Goal: Understand process/instructions: Learn about a topic

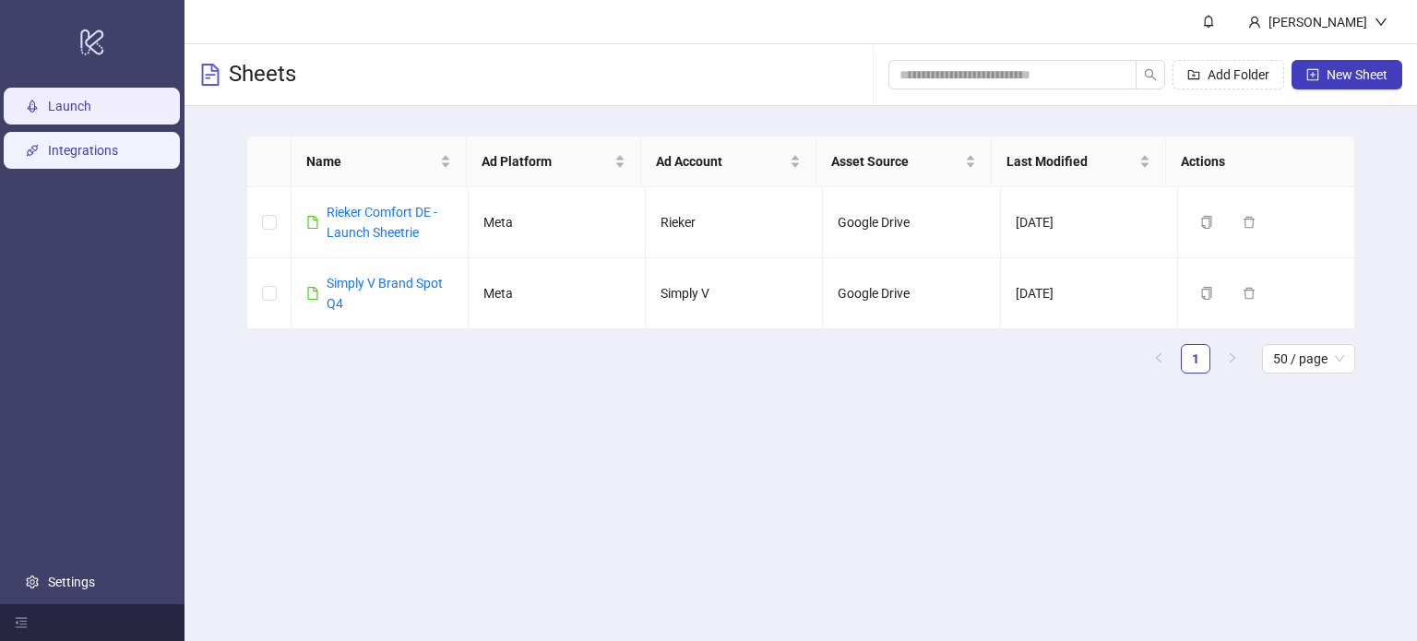
click at [118, 143] on link "Integrations" at bounding box center [83, 150] width 70 height 15
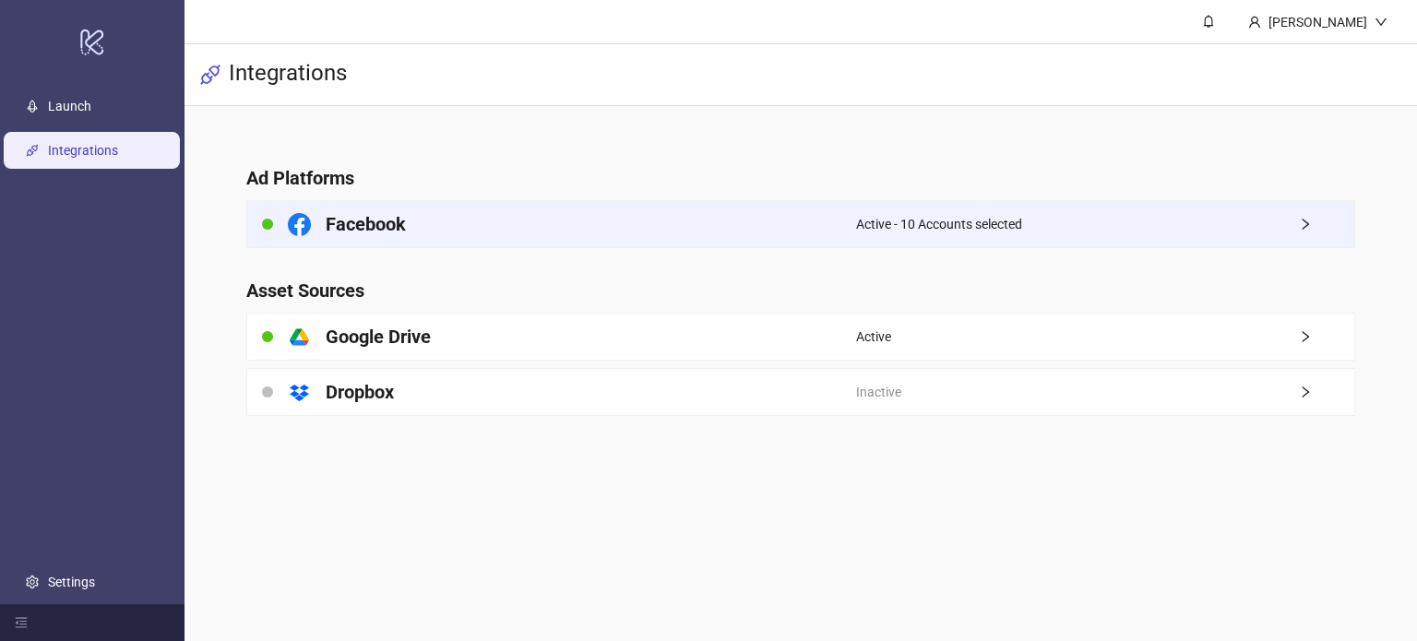
click at [963, 228] on span "Active - 10 Accounts selected" at bounding box center [939, 224] width 166 height 20
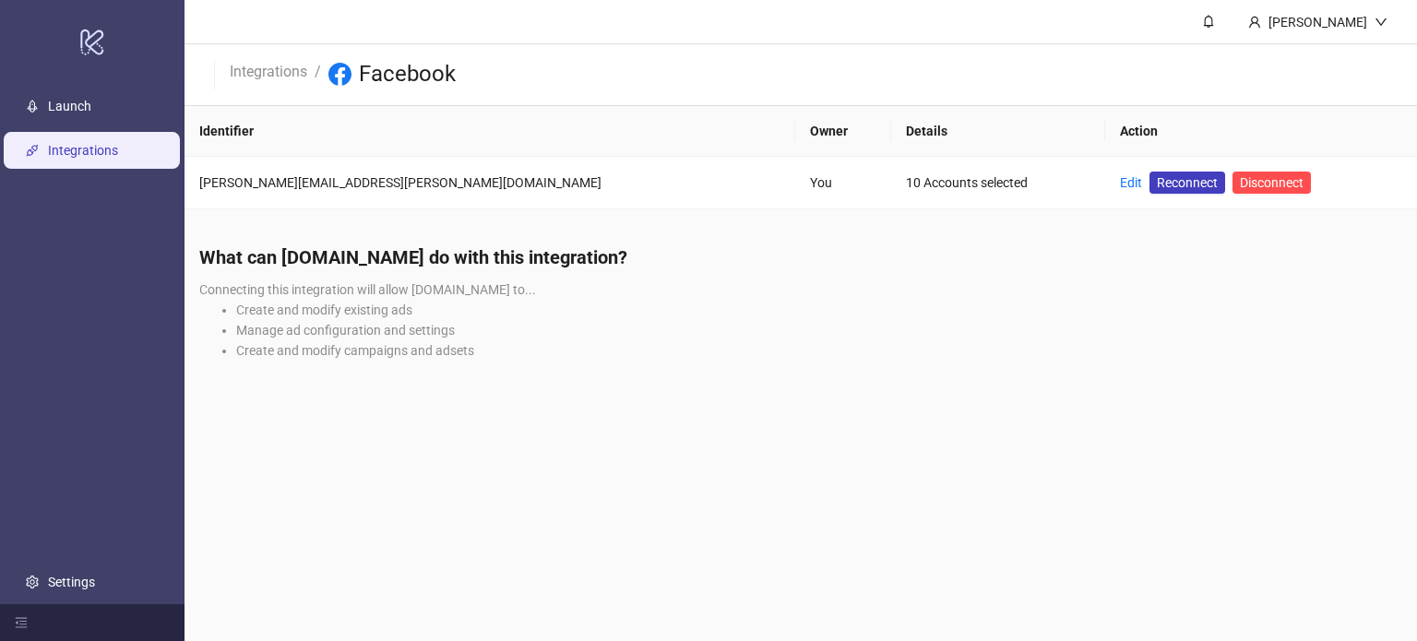
click at [760, 399] on main "[PERSON_NAME] Integrations / Facebook Identifier Owner Details Action [PERSON_N…" at bounding box center [801, 320] width 1233 height 641
click at [95, 590] on link "Settings" at bounding box center [71, 582] width 47 height 15
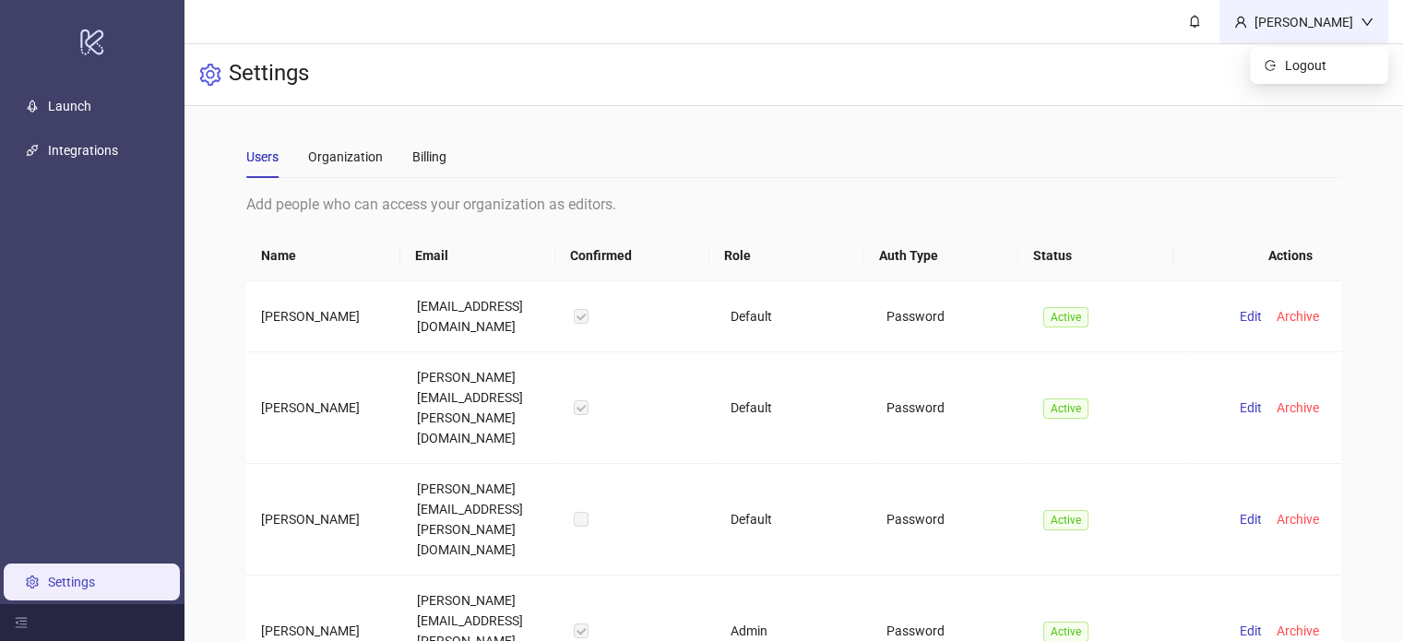
click at [1325, 29] on div "[PERSON_NAME]" at bounding box center [1304, 22] width 113 height 20
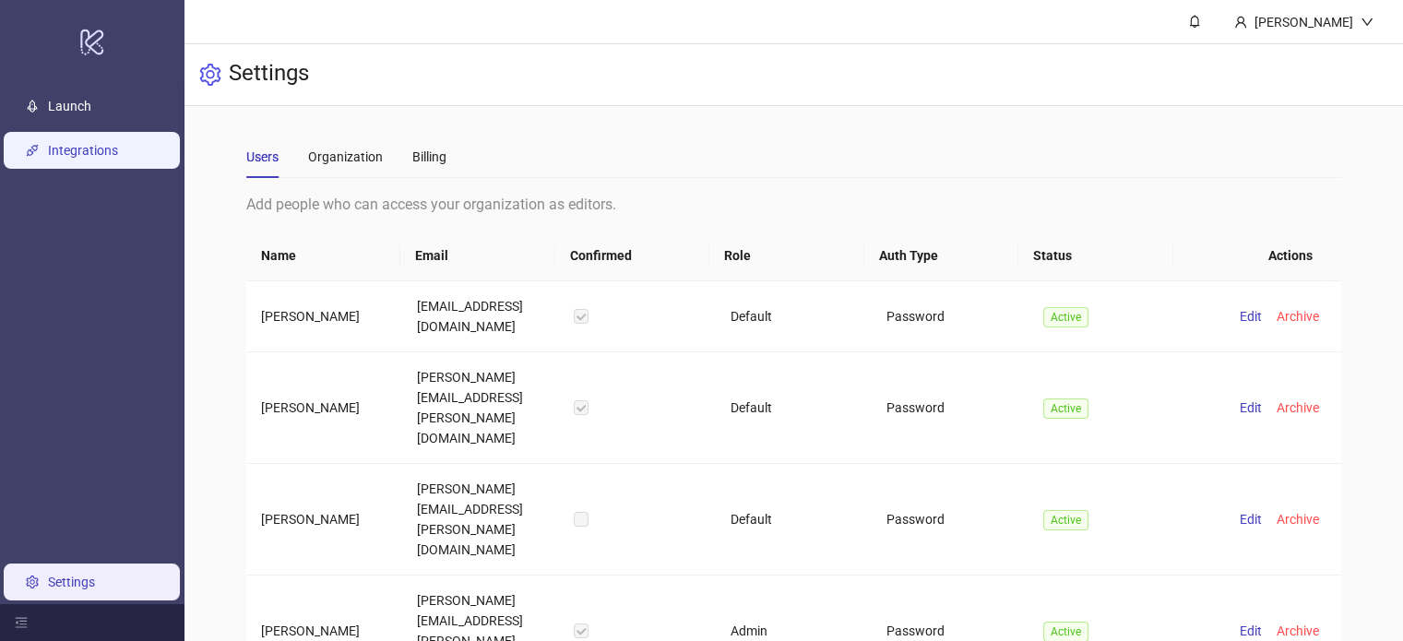
click at [81, 154] on link "Integrations" at bounding box center [83, 150] width 70 height 15
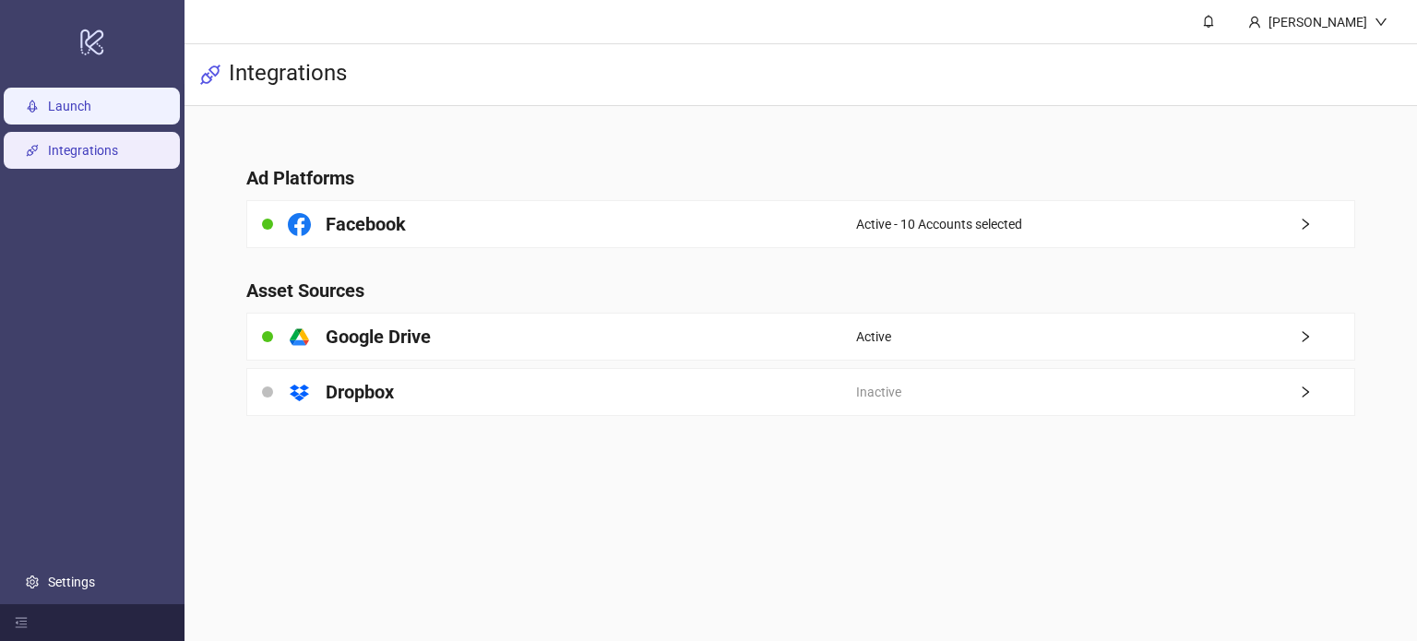
click at [90, 99] on link "Launch" at bounding box center [69, 106] width 43 height 15
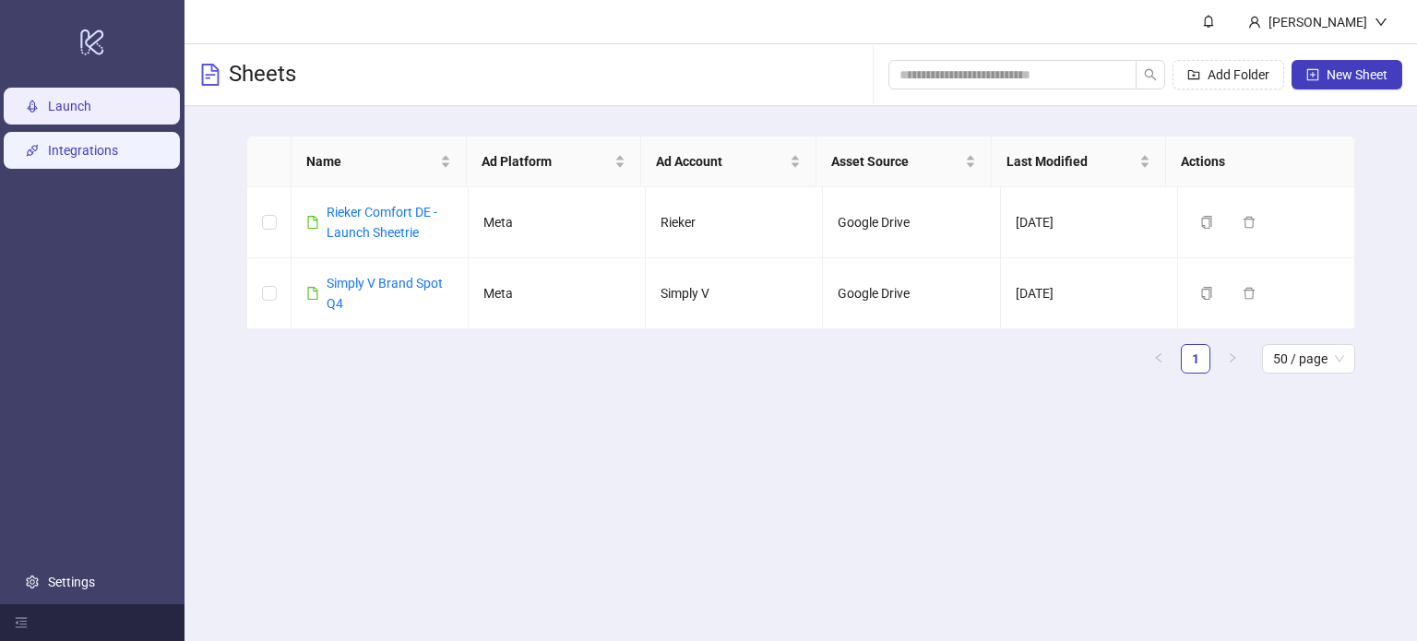
click at [98, 149] on link "Integrations" at bounding box center [83, 150] width 70 height 15
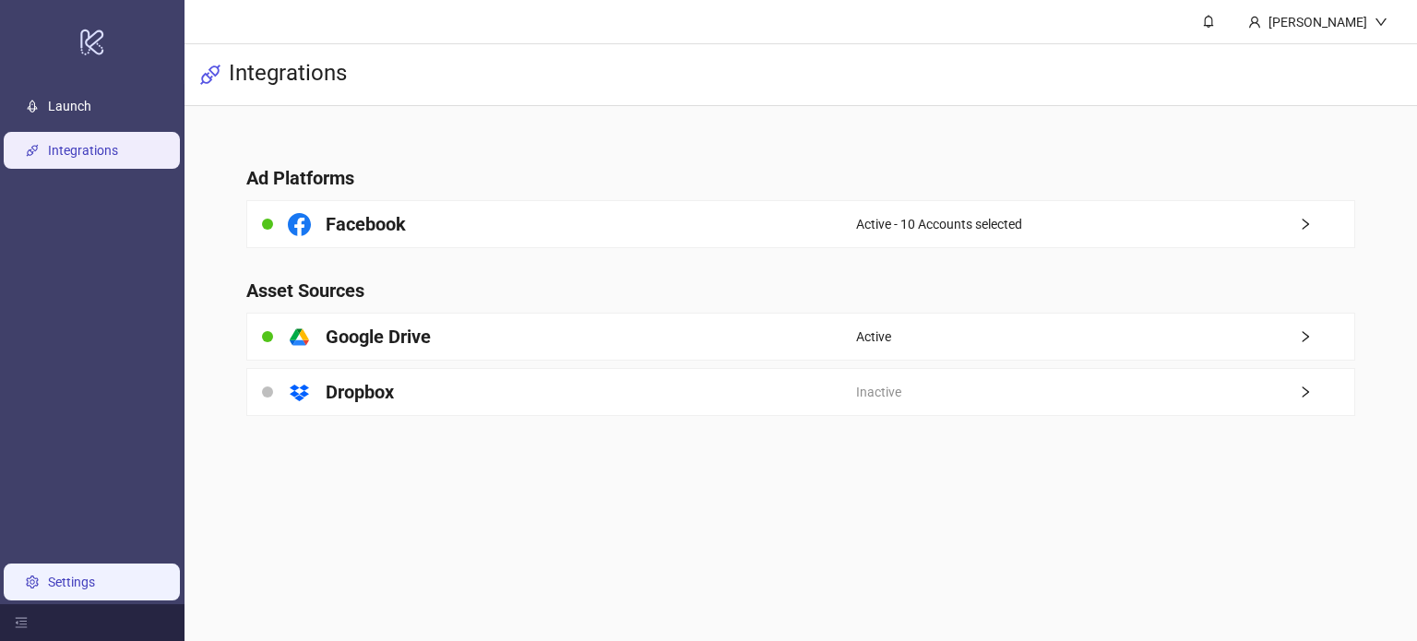
click at [95, 590] on link "Settings" at bounding box center [71, 582] width 47 height 15
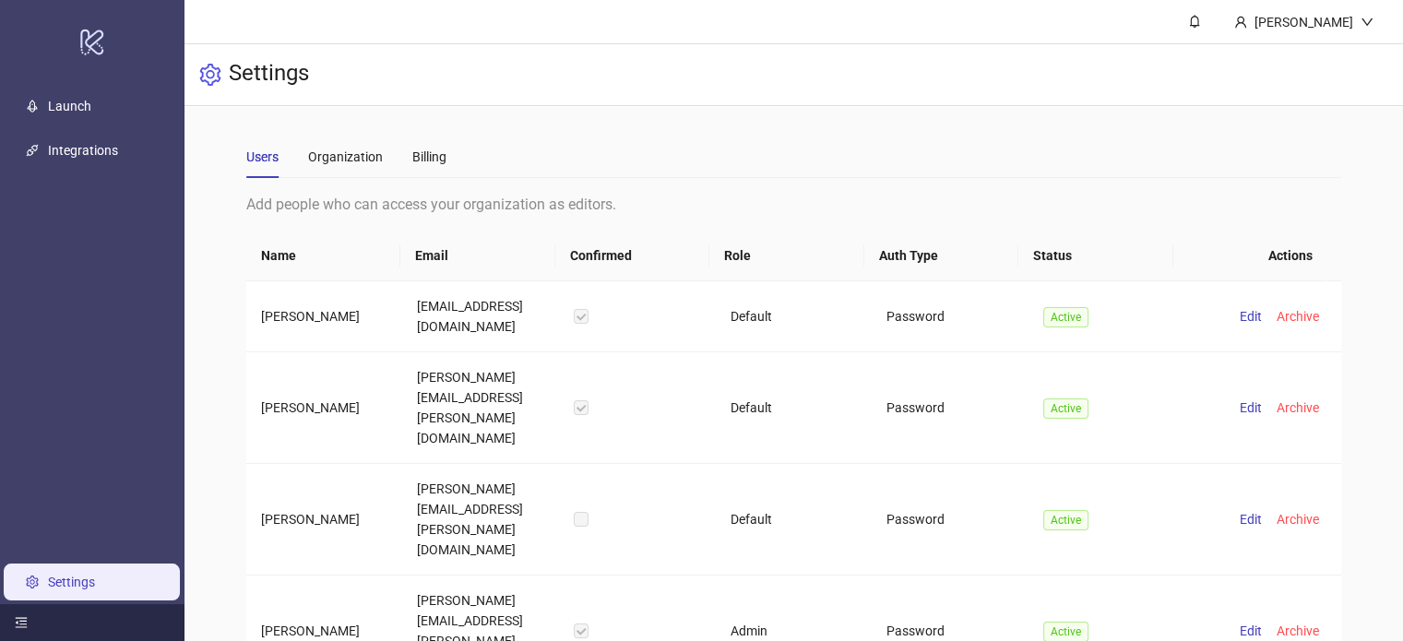
click at [24, 627] on icon "menu-fold" at bounding box center [22, 623] width 12 height 10
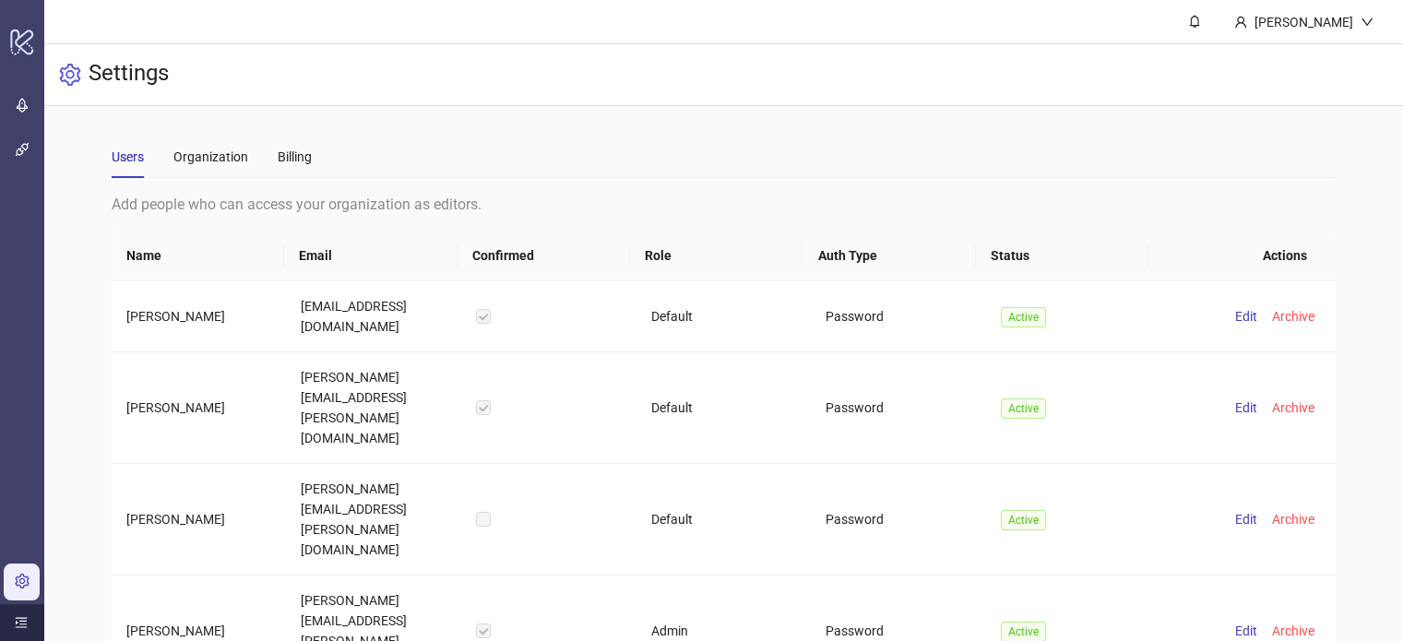
click at [15, 620] on icon "menu-unfold" at bounding box center [21, 622] width 13 height 13
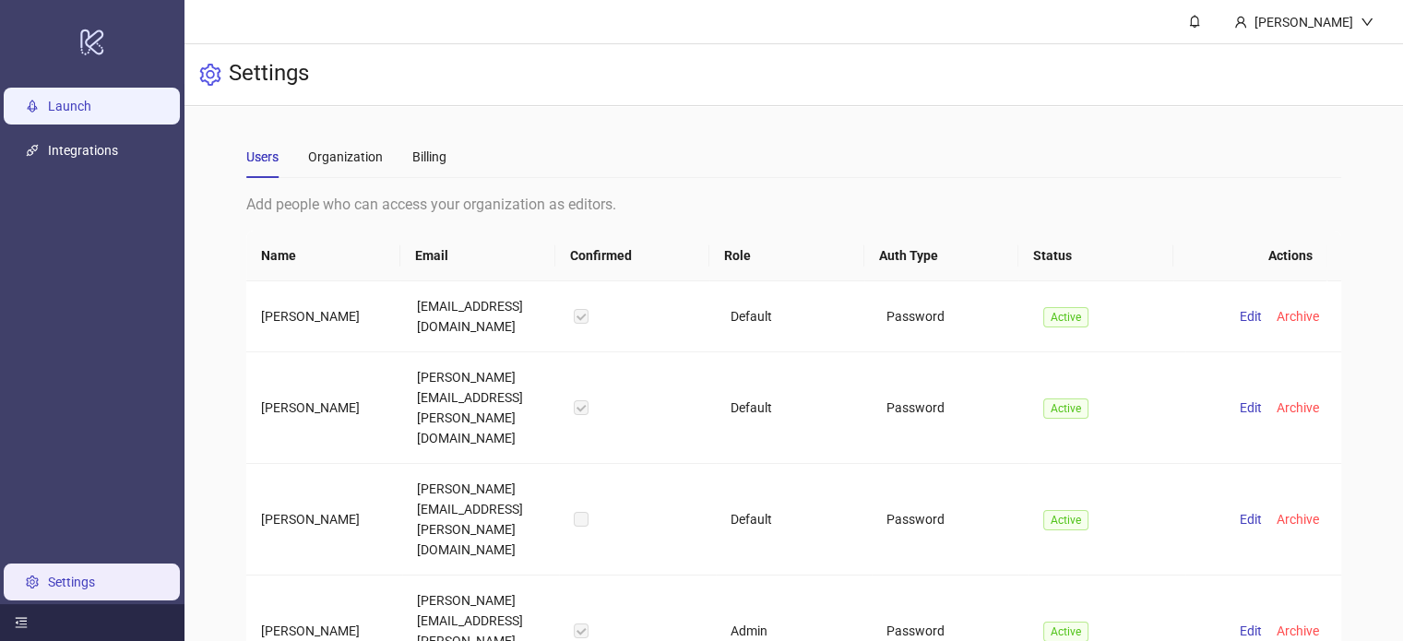
click at [70, 113] on link "Launch" at bounding box center [69, 106] width 43 height 15
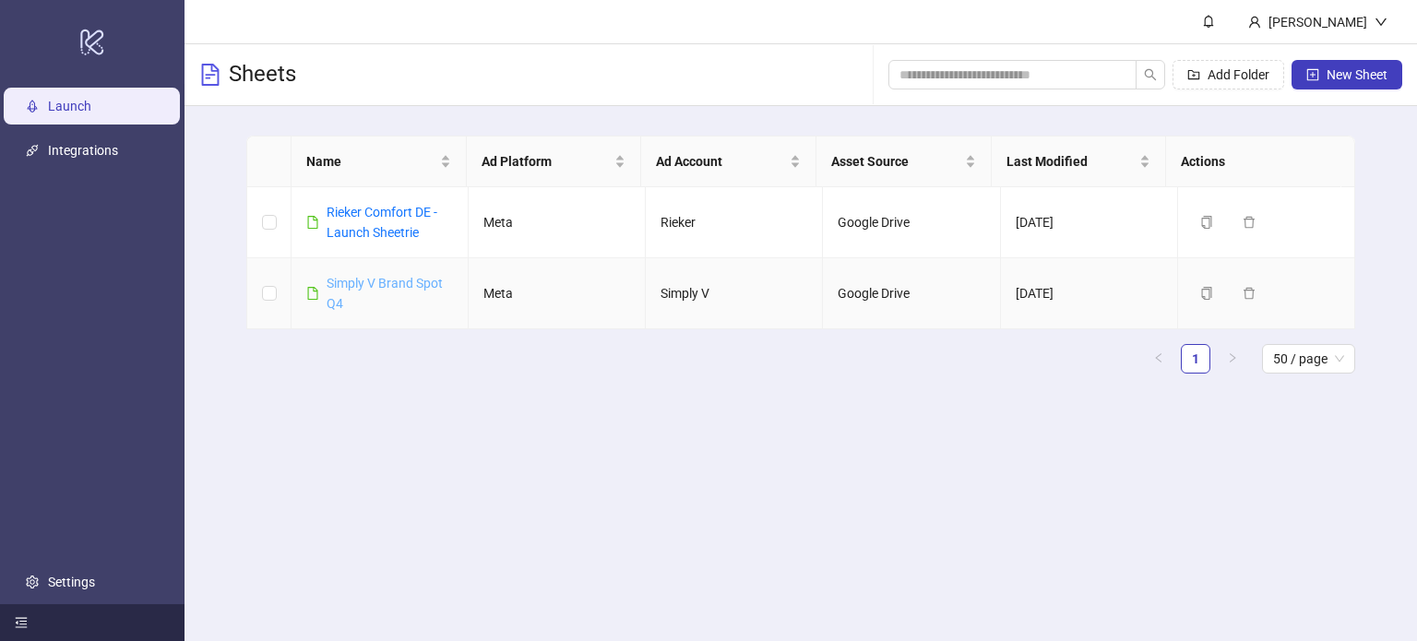
click at [383, 287] on link "Simply V Brand Spot Q4" at bounding box center [385, 293] width 116 height 35
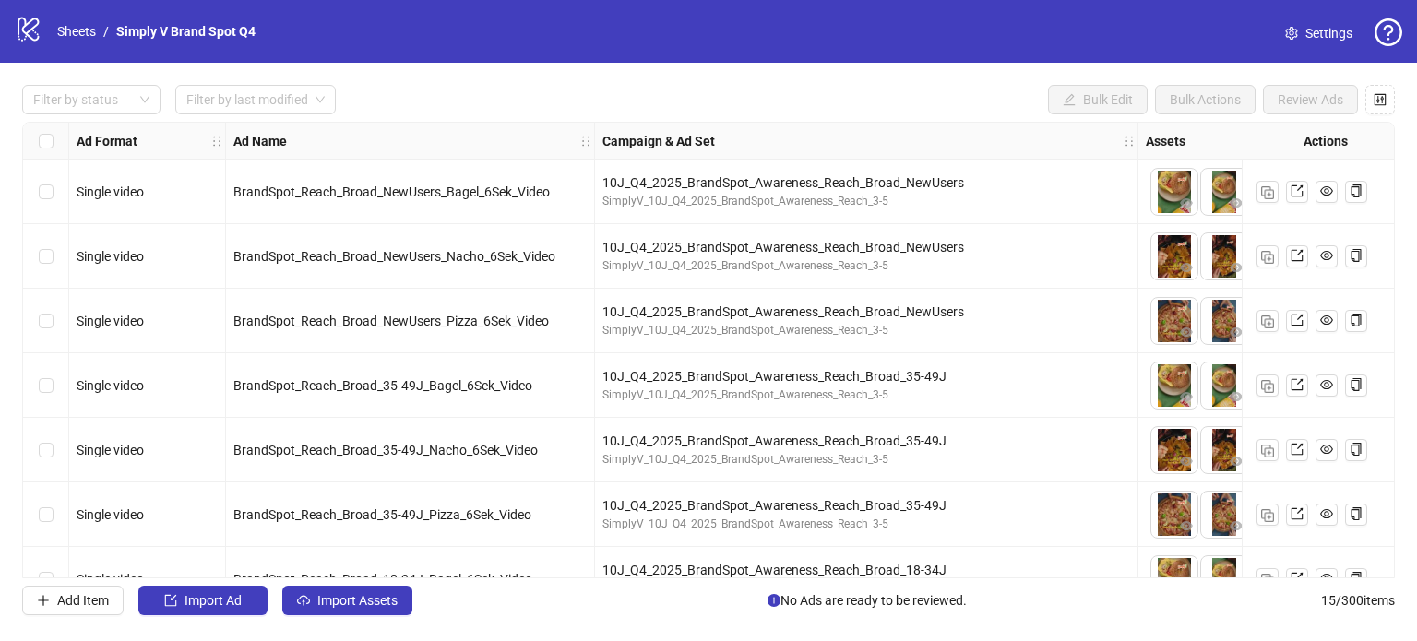
click at [1394, 31] on icon "question-circle" at bounding box center [1389, 32] width 28 height 28
click at [1325, 108] on link "Go to documentation" at bounding box center [1327, 105] width 122 height 15
click at [1395, 44] on icon "question-circle" at bounding box center [1389, 32] width 28 height 28
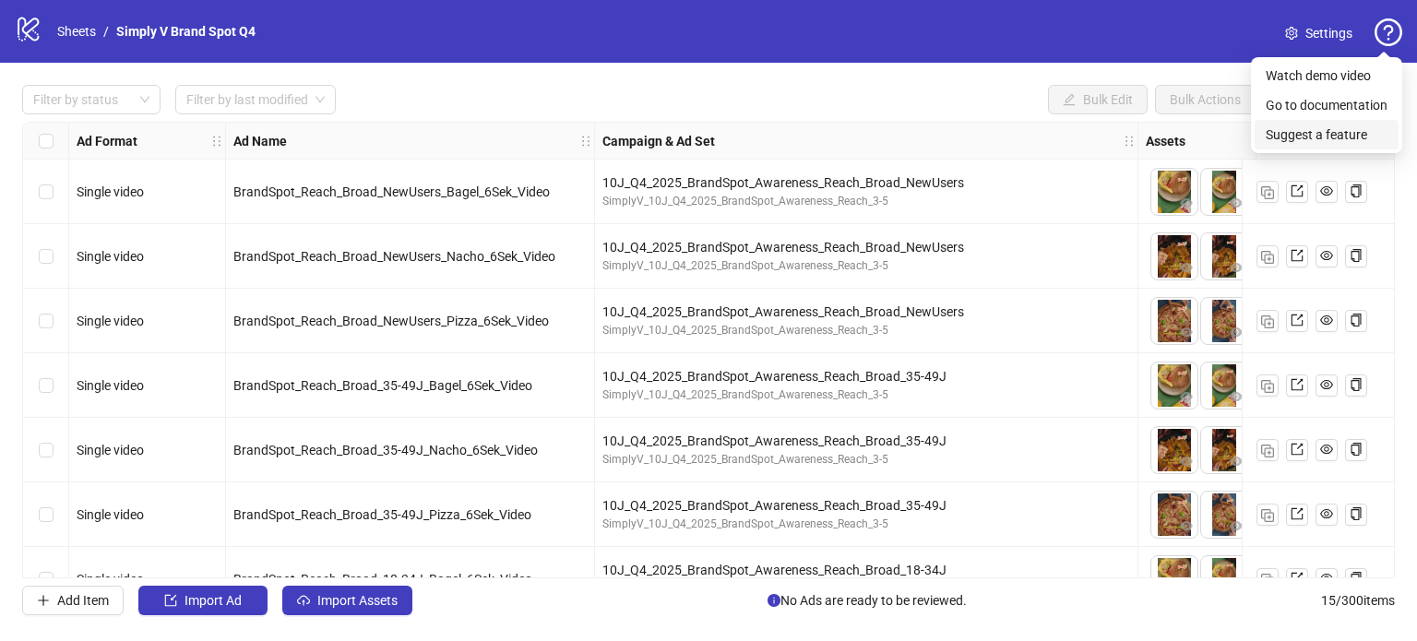
click at [1340, 136] on link "Suggest a feature" at bounding box center [1317, 134] width 102 height 15
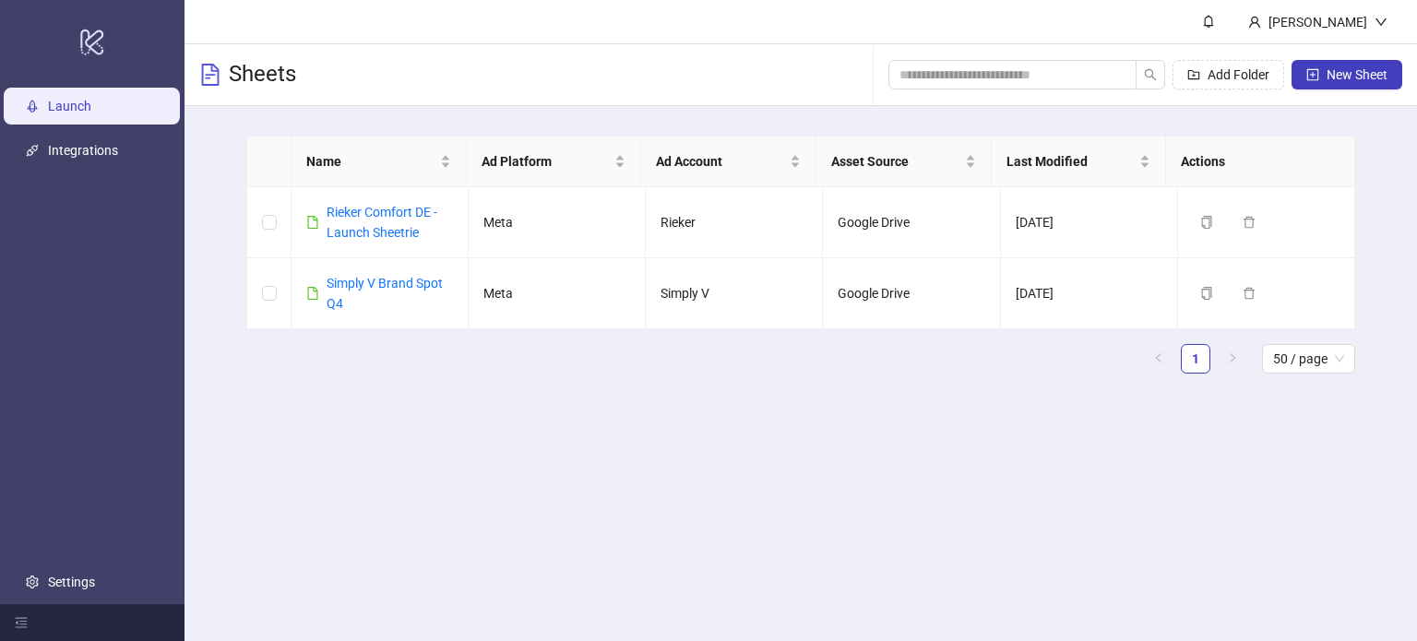
click at [468, 508] on main "[PERSON_NAME] Sheets Add Folder New Sheet Name Ad Platform Ad Account Asset Sou…" at bounding box center [801, 320] width 1233 height 641
click at [98, 40] on icon at bounding box center [91, 43] width 23 height 26
